Goal: Task Accomplishment & Management: Use online tool/utility

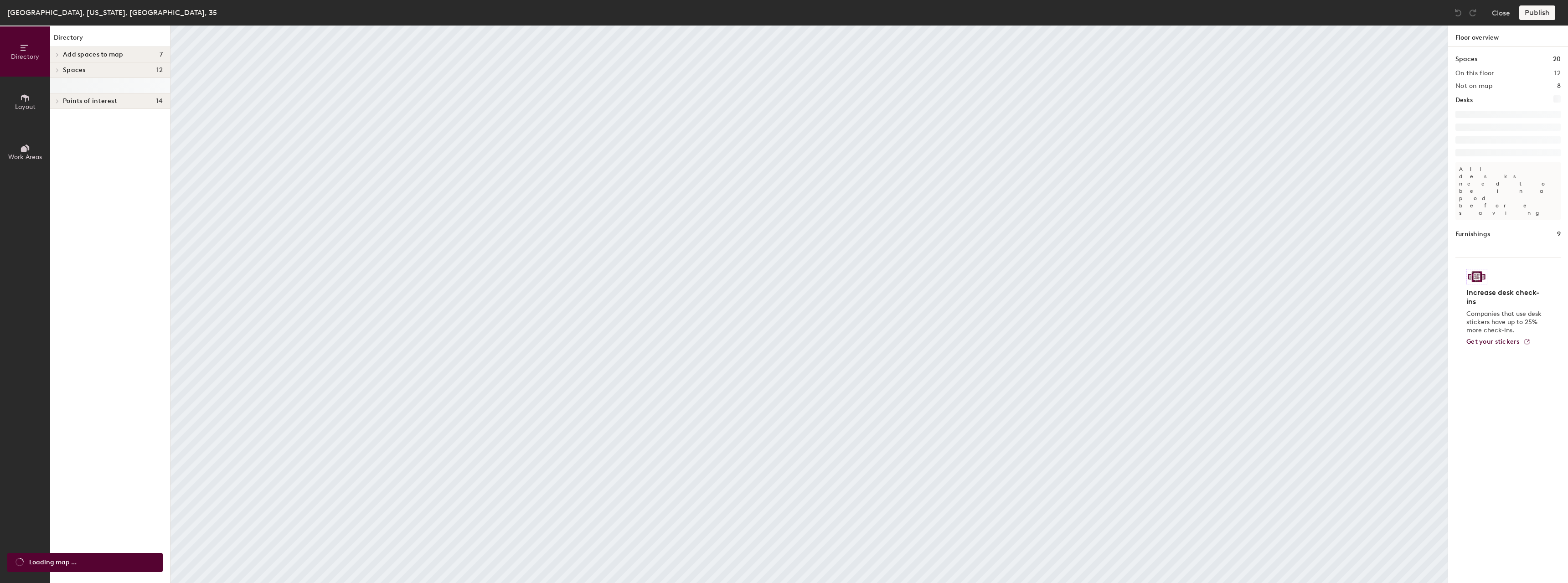
click at [24, 100] on icon at bounding box center [25, 98] width 10 height 10
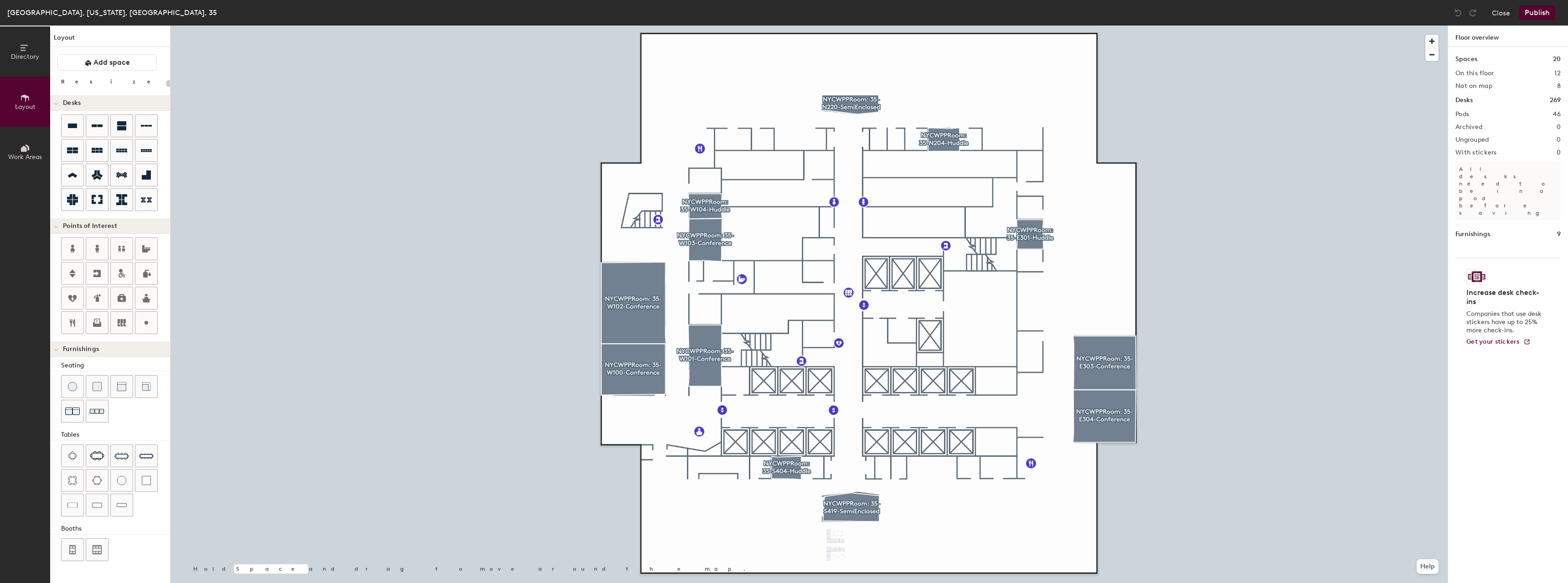
type input "20"
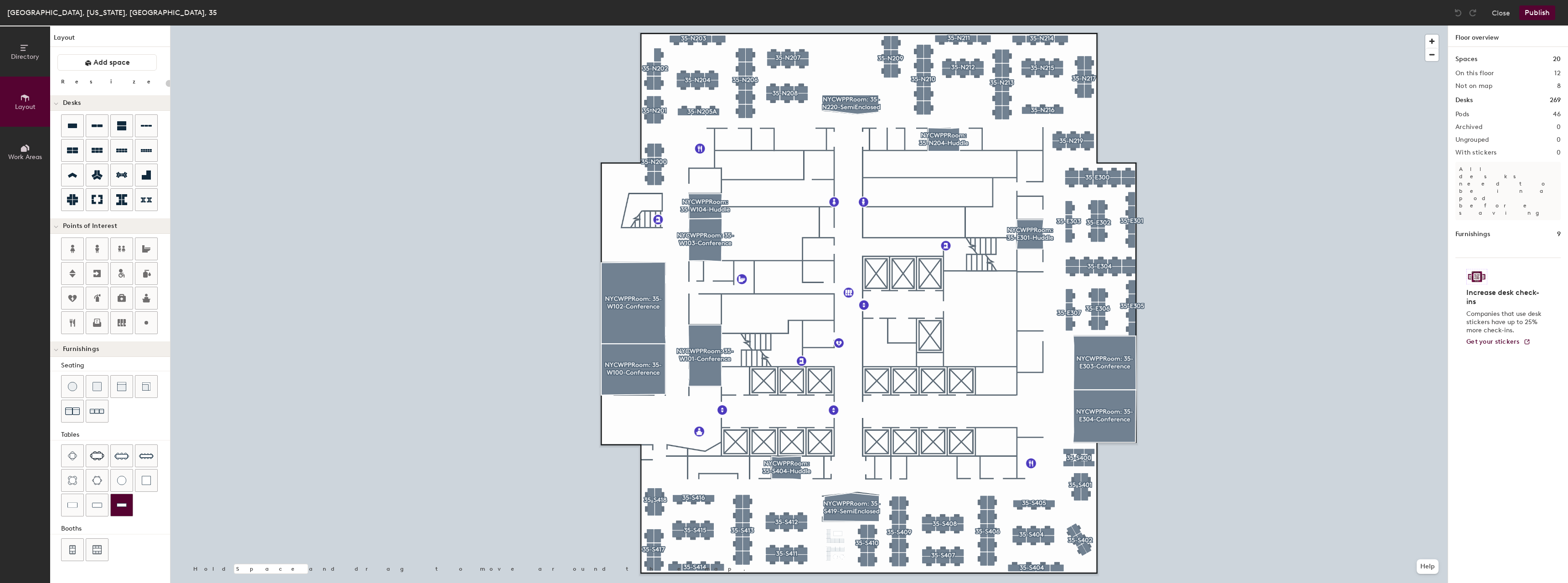
click at [127, 507] on div at bounding box center [122, 505] width 22 height 22
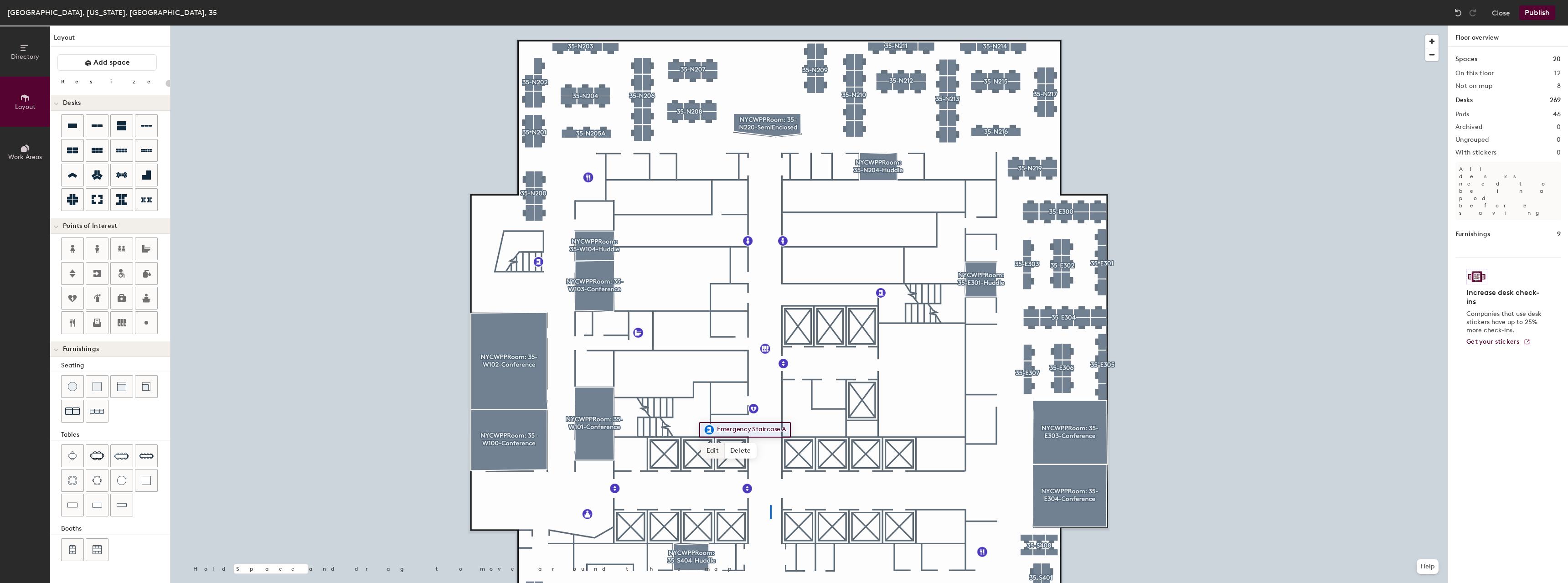
click at [770, 26] on div at bounding box center [809, 26] width 1277 height 0
click at [97, 326] on icon at bounding box center [97, 324] width 8 height 5
click at [100, 326] on icon at bounding box center [97, 324] width 8 height 5
click at [99, 327] on icon at bounding box center [97, 323] width 11 height 11
click at [651, 192] on span "Done" at bounding box center [644, 189] width 27 height 15
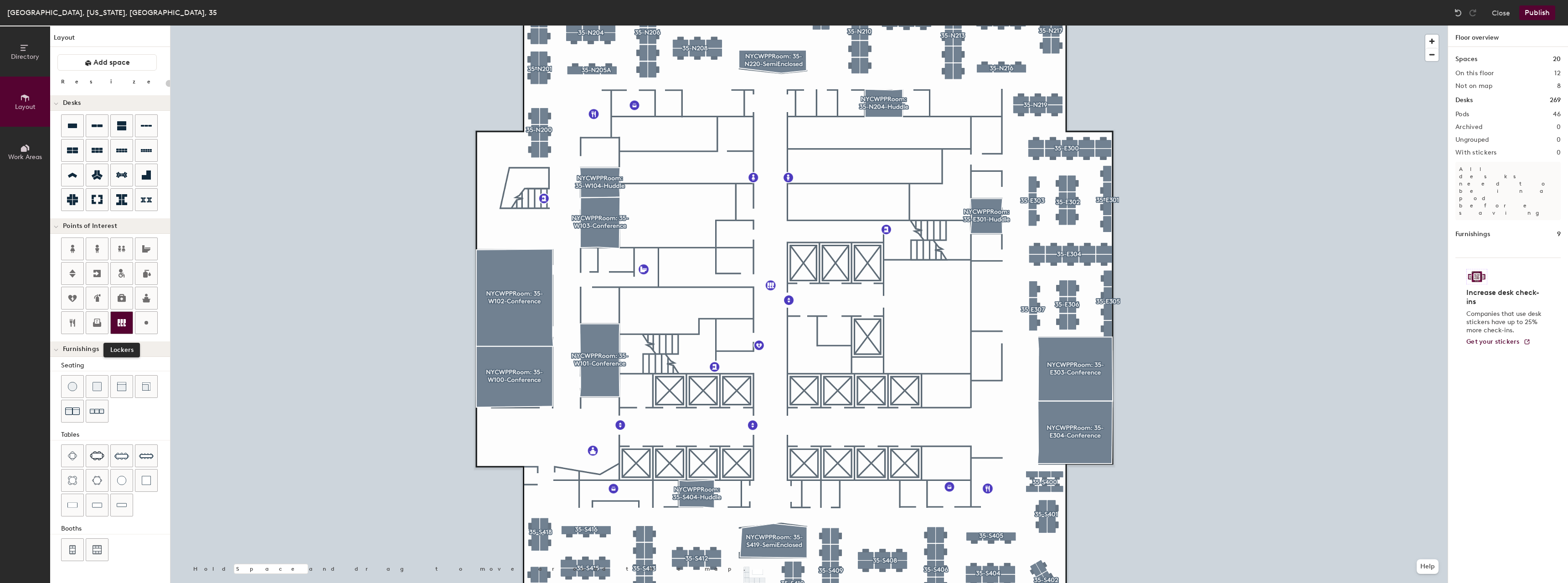
click at [128, 322] on div at bounding box center [122, 323] width 22 height 22
click at [684, 130] on span "Done" at bounding box center [684, 124] width 27 height 15
click at [115, 327] on div at bounding box center [122, 323] width 22 height 22
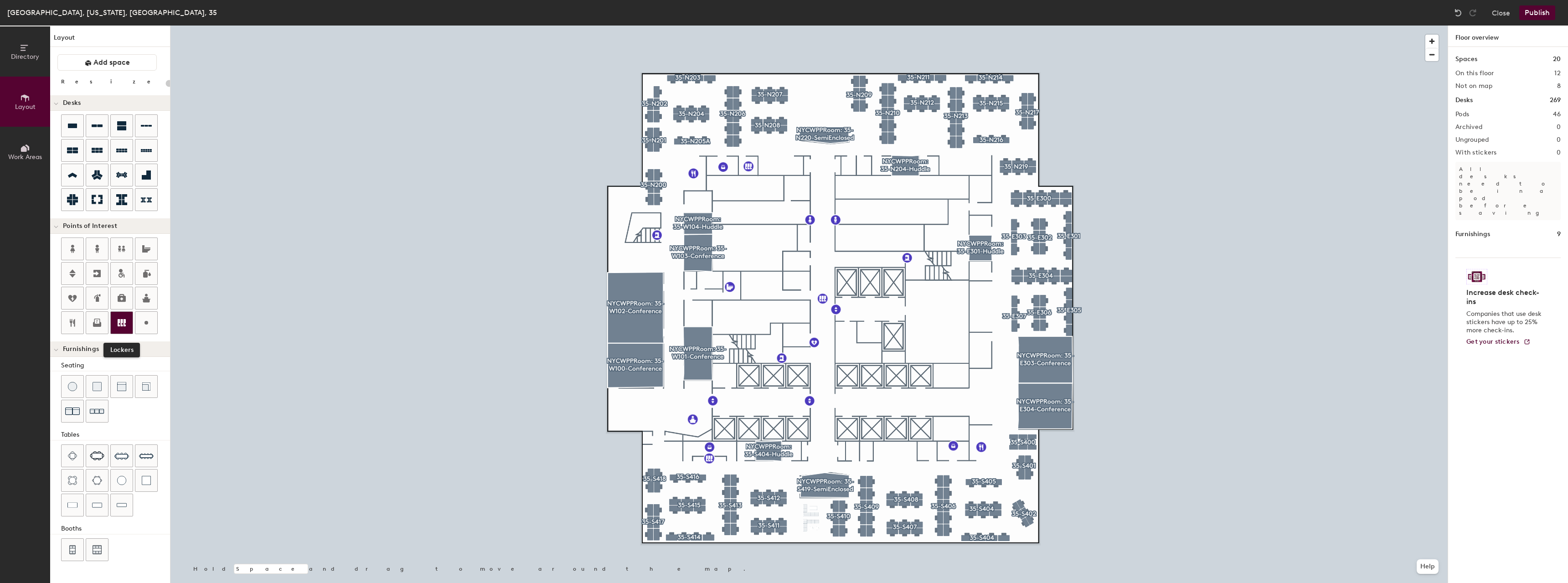
click at [124, 321] on icon at bounding box center [121, 323] width 8 height 7
click at [960, 393] on span "Done" at bounding box center [964, 396] width 27 height 15
click at [1543, 18] on button "Publish" at bounding box center [1537, 13] width 36 height 15
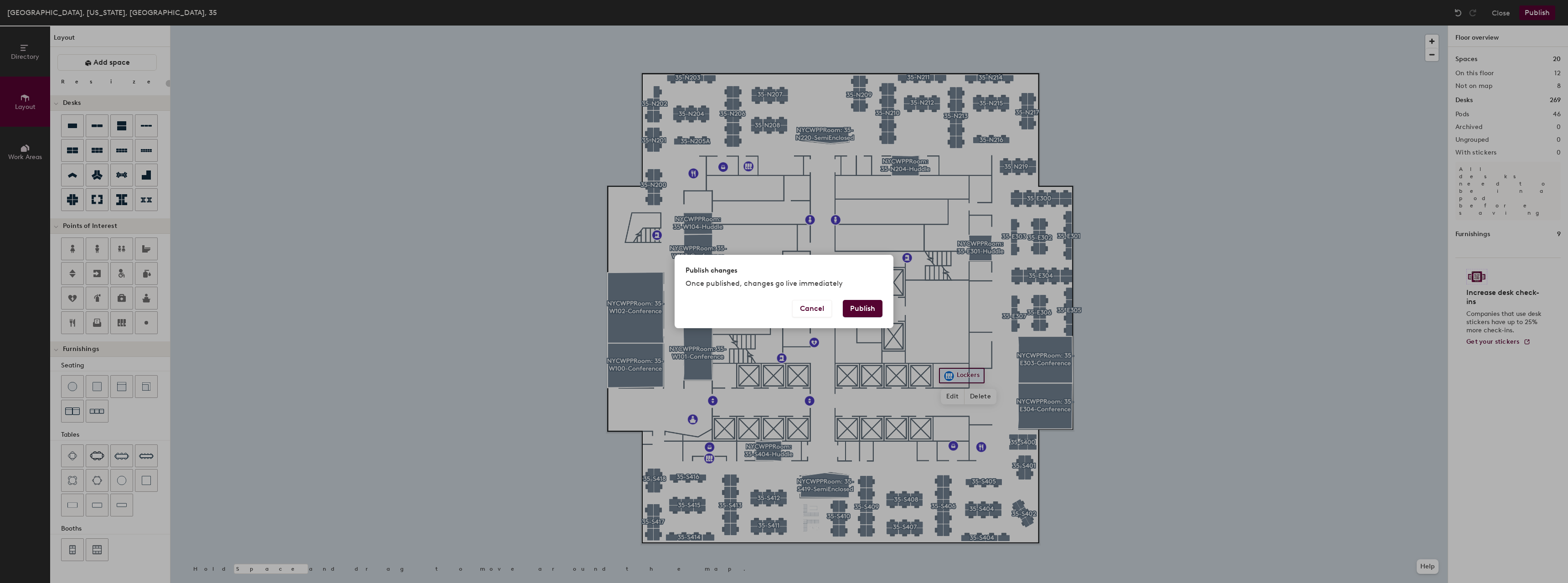
click at [847, 307] on button "Publish" at bounding box center [863, 309] width 40 height 17
type input "20"
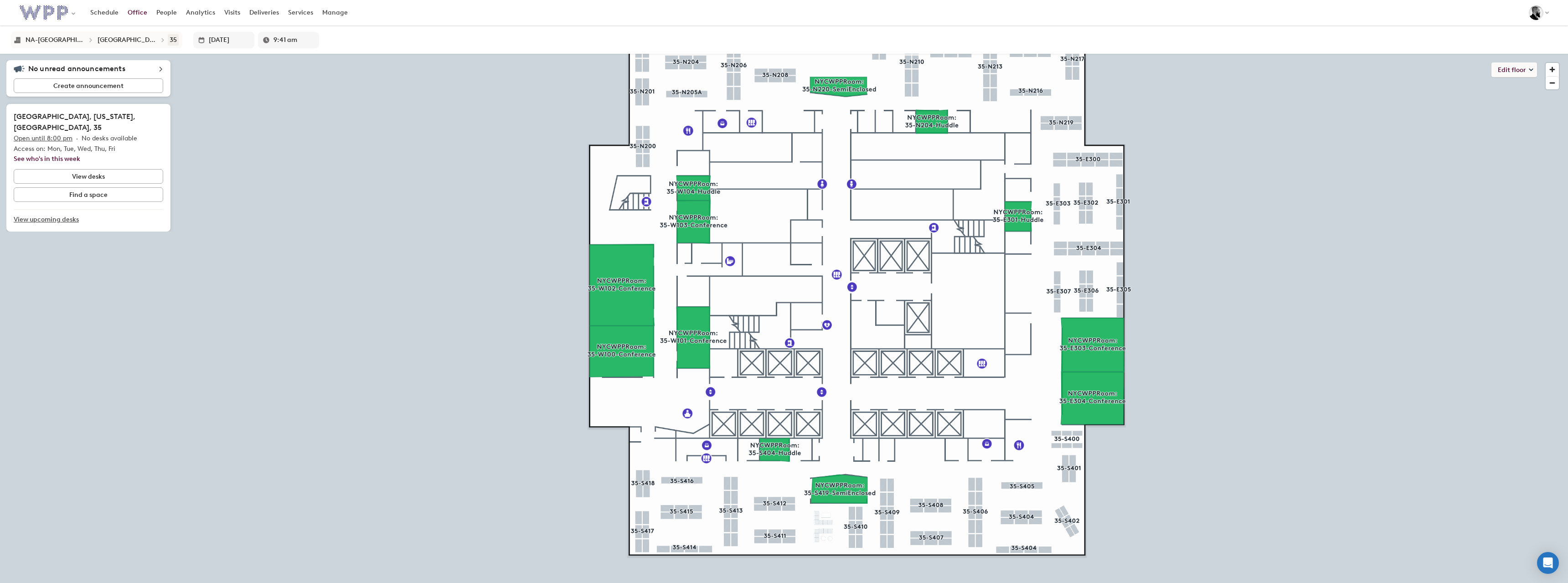
click at [170, 41] on div "35" at bounding box center [173, 40] width 7 height 8
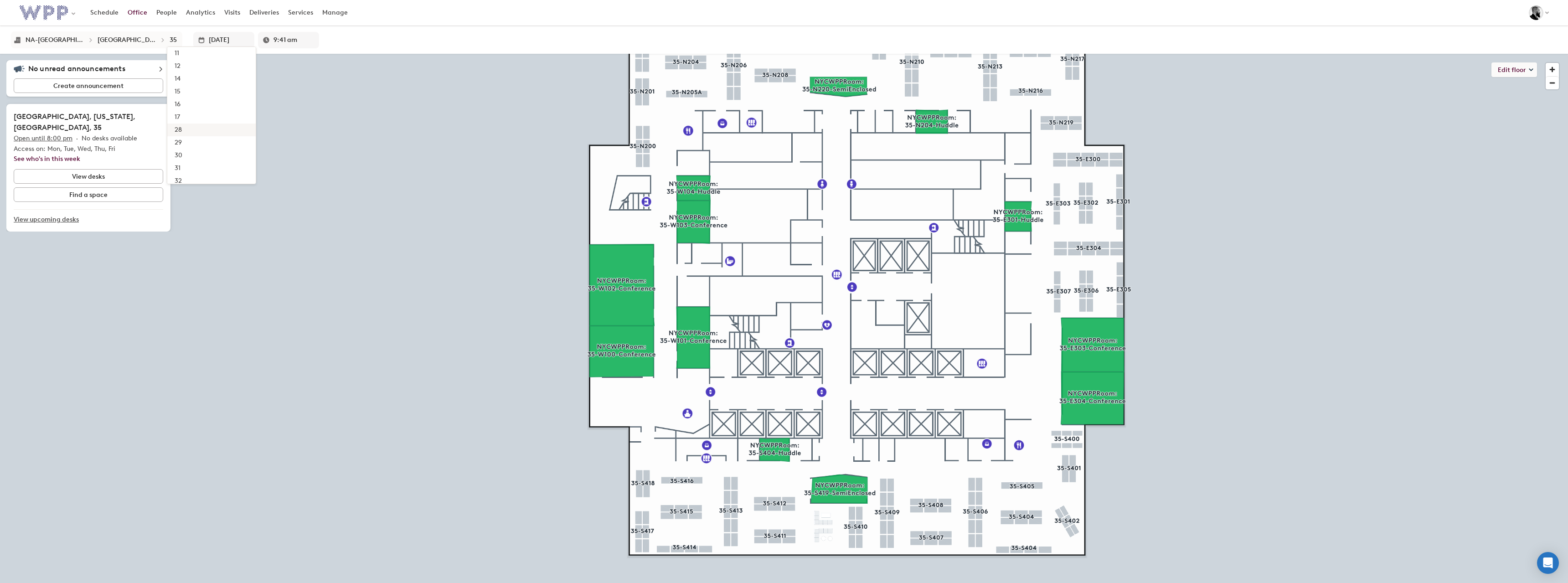
click at [175, 126] on div "28" at bounding box center [178, 130] width 7 height 9
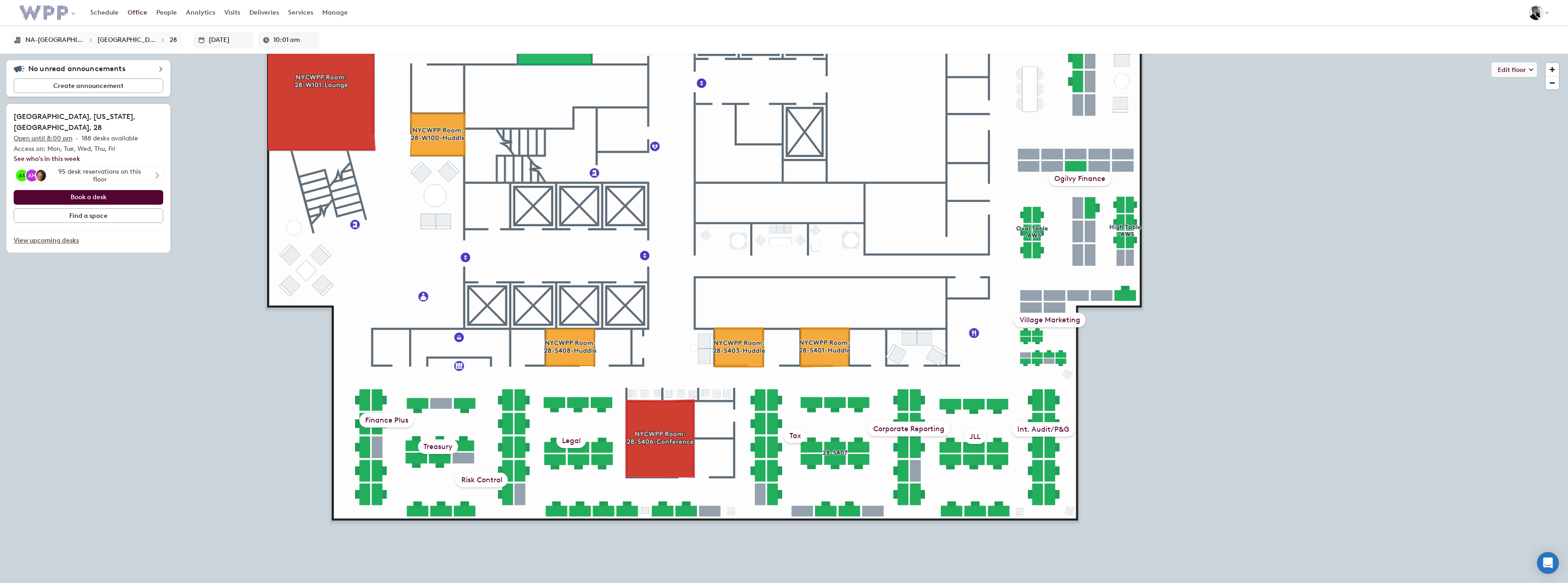
type input "10:06 am"
